Goal: Task Accomplishment & Management: Manage account settings

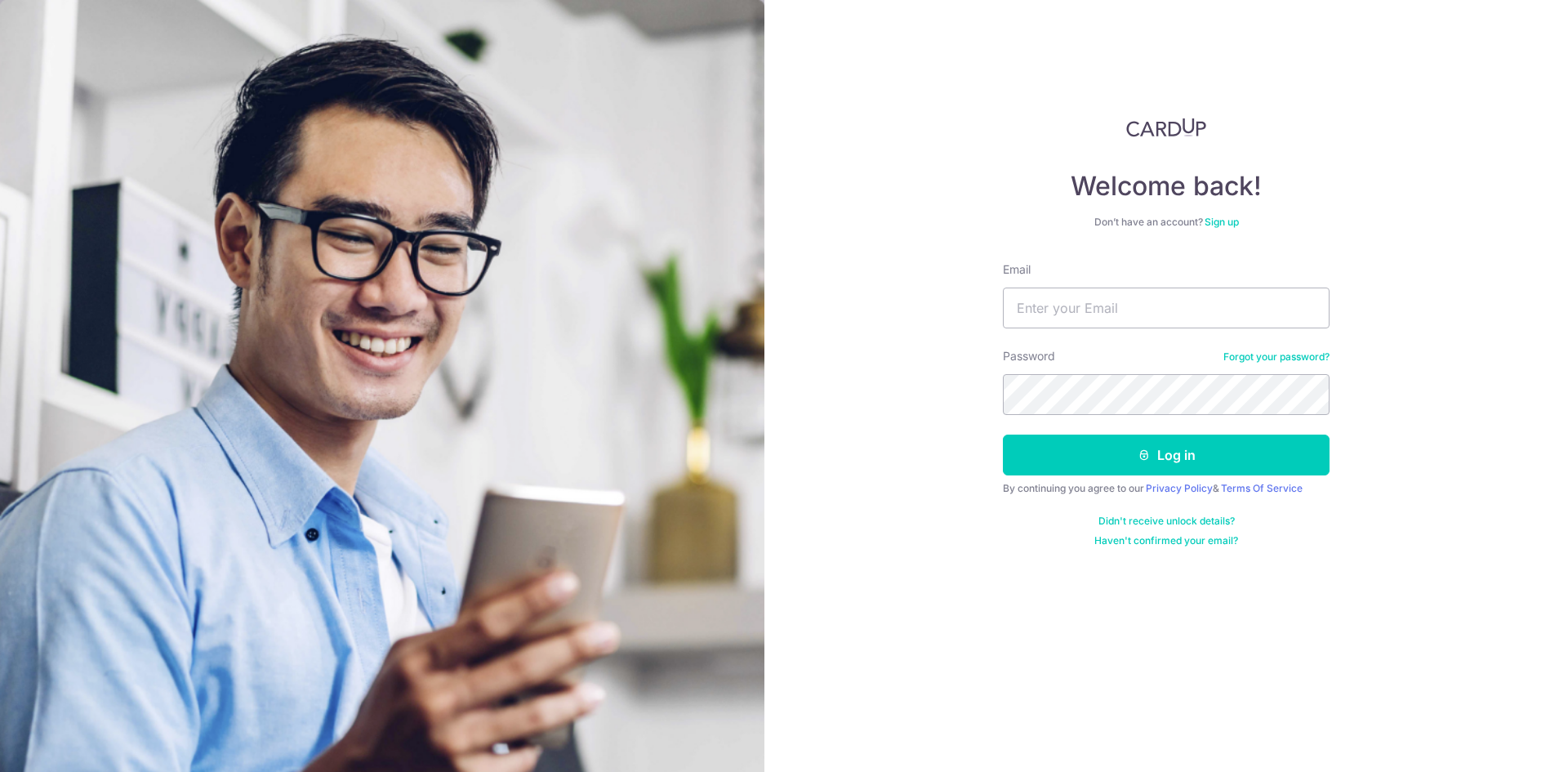
click at [881, 99] on div "Welcome back! Don’t have an account? Sign up Email Password Forgot your passwor…" at bounding box center [1166, 386] width 803 height 772
click at [1173, 315] on input "Email" at bounding box center [1166, 308] width 327 height 41
type input "[PERSON_NAME][EMAIL_ADDRESS][DOMAIN_NAME]"
click at [1003, 434] on button "Log in" at bounding box center [1166, 454] width 327 height 41
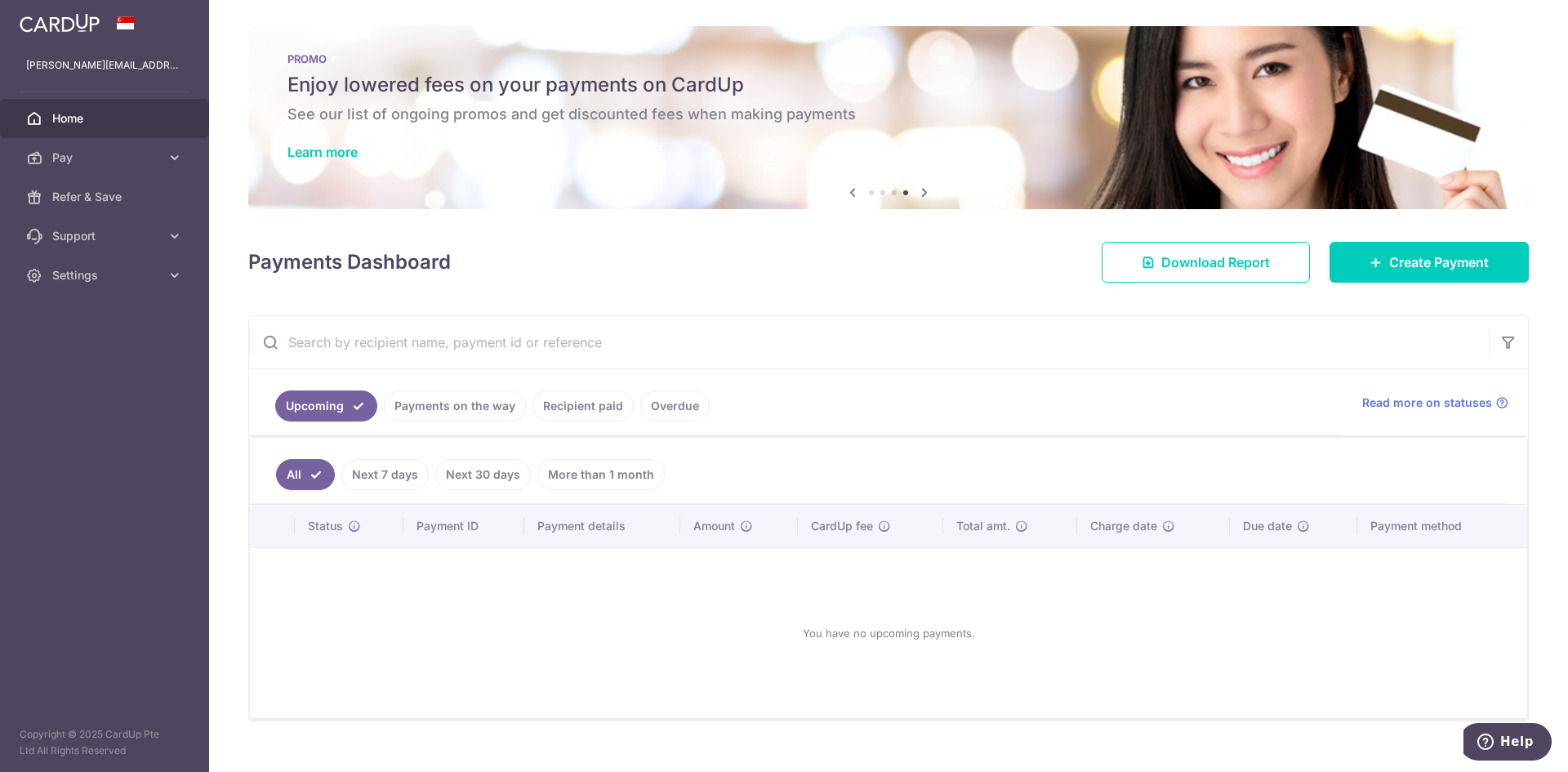
click at [637, 72] on h5 "Enjoy lowered fees on your payments on CardUp" at bounding box center [889, 85] width 1203 height 26
click at [346, 153] on link "Learn more" at bounding box center [323, 151] width 71 height 16
